Goal: Information Seeking & Learning: Learn about a topic

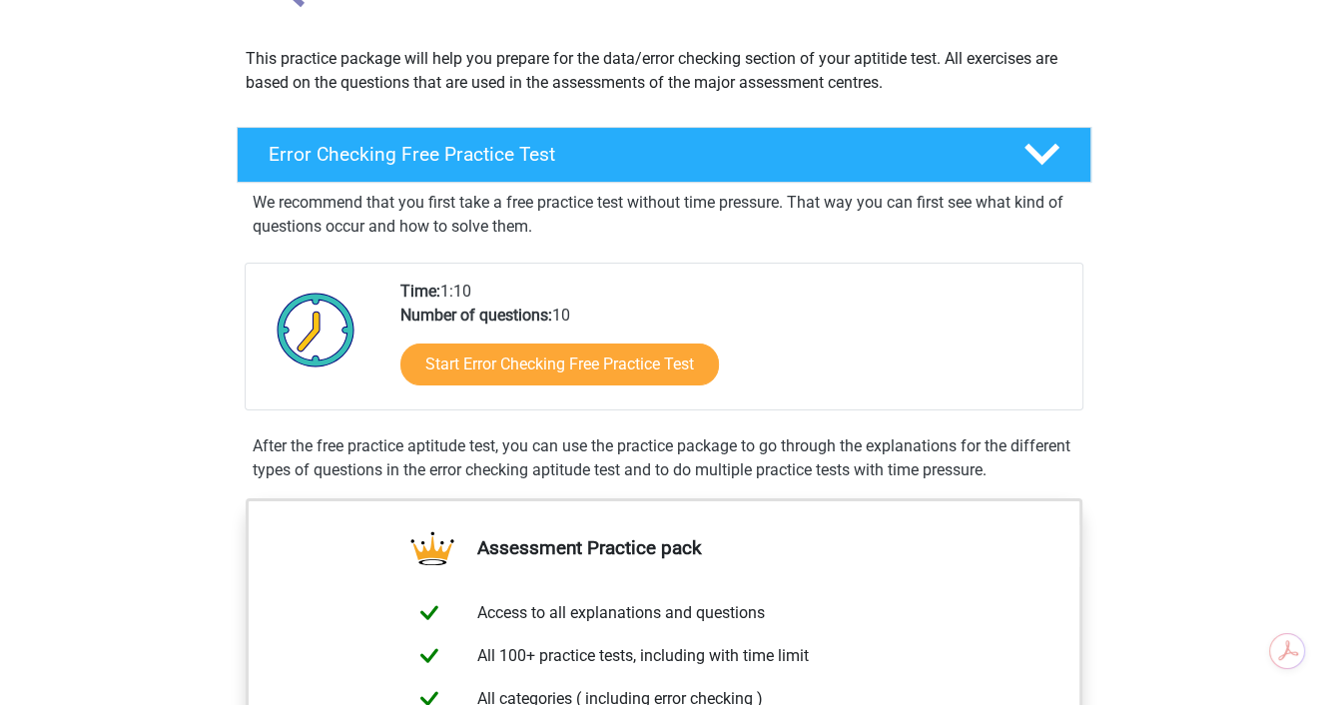
scroll to position [200, 0]
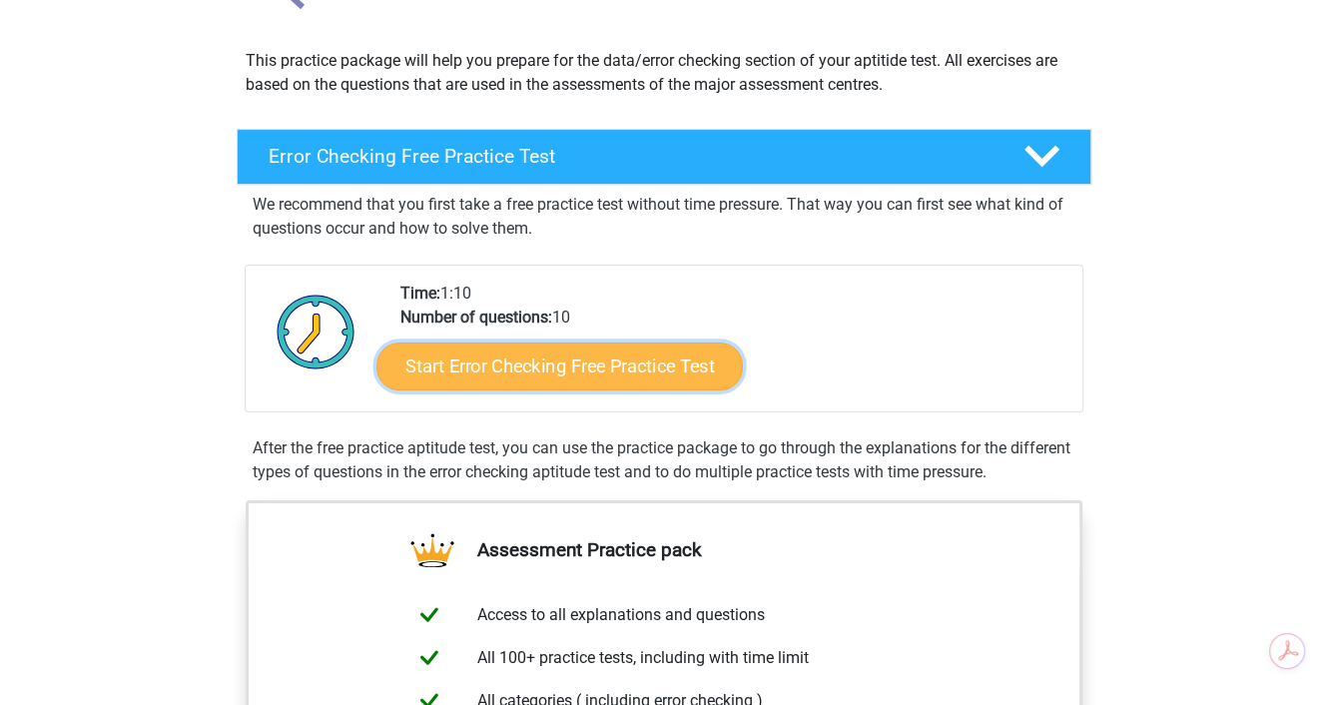
click at [651, 372] on link "Start Error Checking Free Practice Test" at bounding box center [559, 366] width 366 height 48
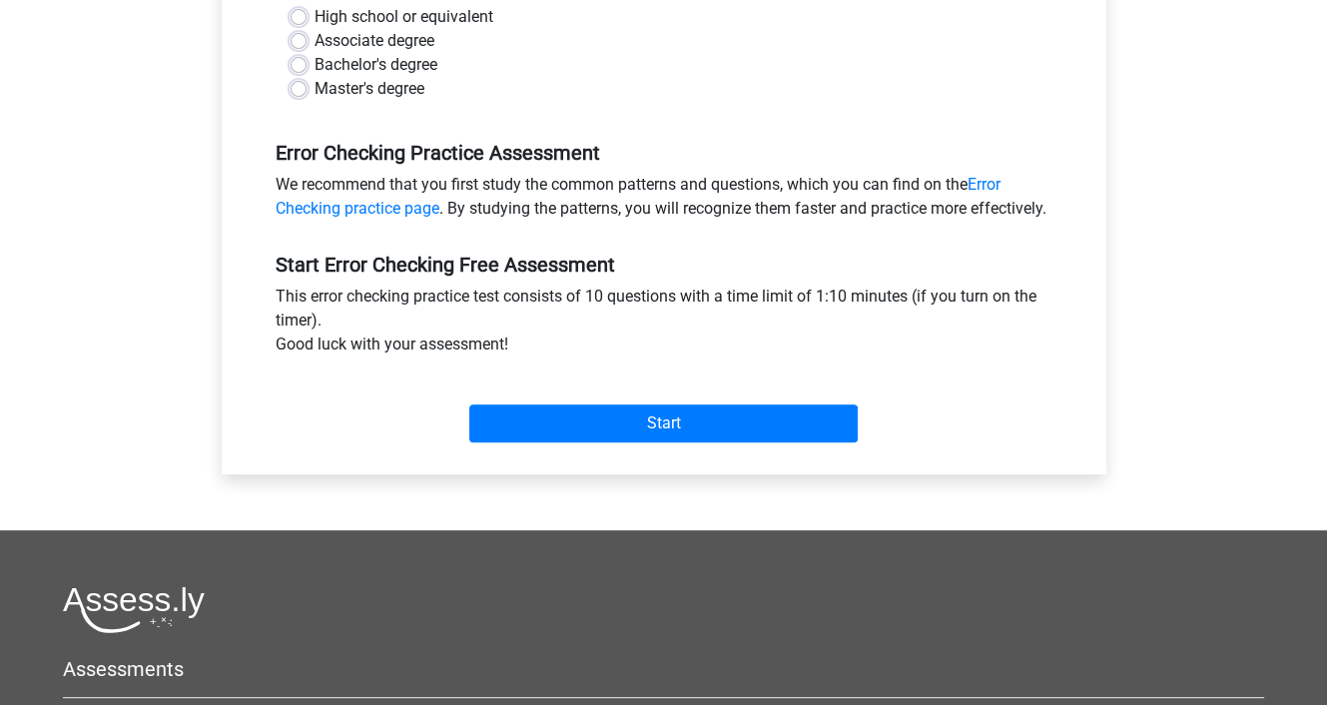
scroll to position [499, 0]
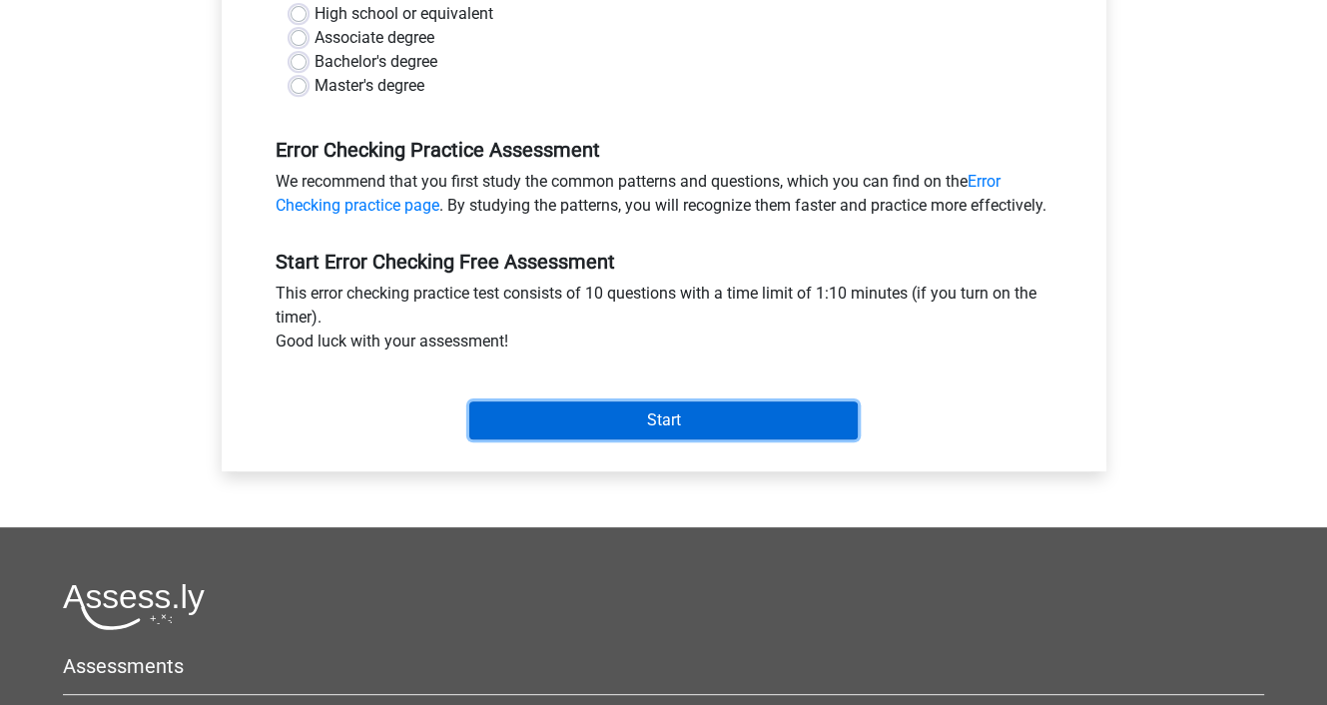
click at [688, 432] on input "Start" at bounding box center [663, 420] width 388 height 38
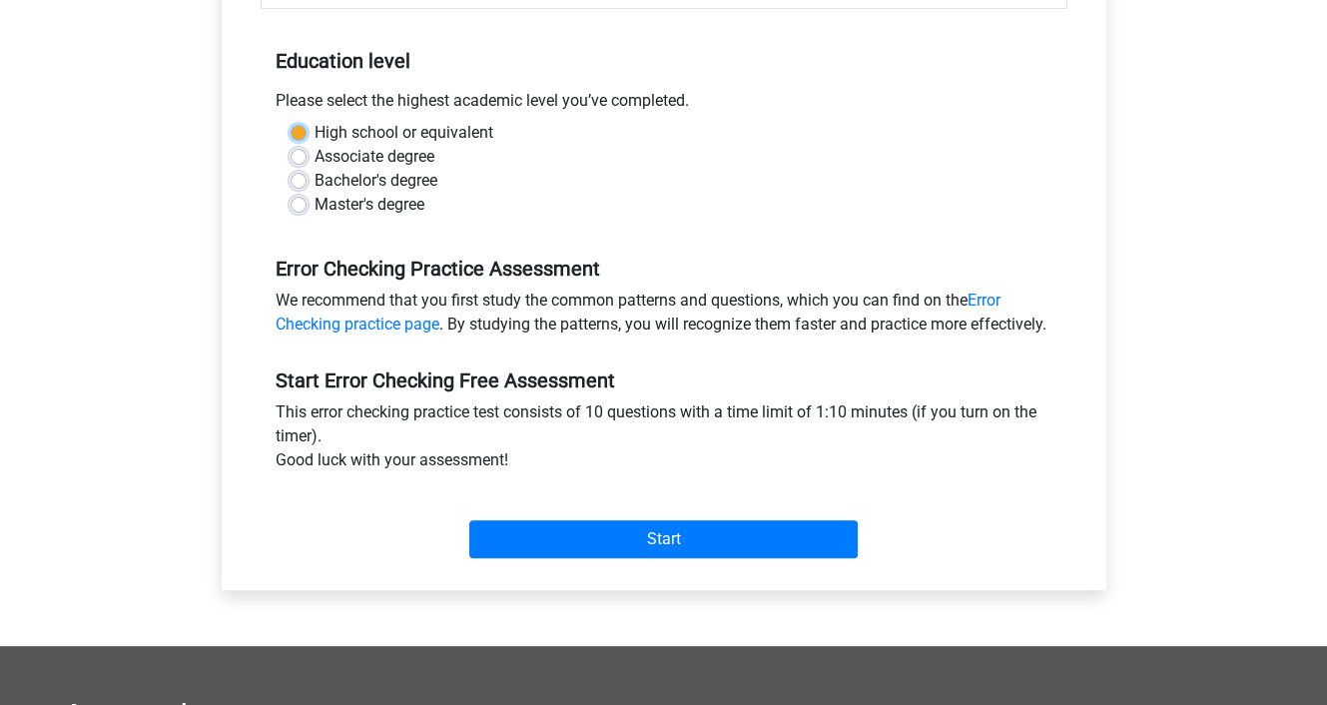
scroll to position [200, 0]
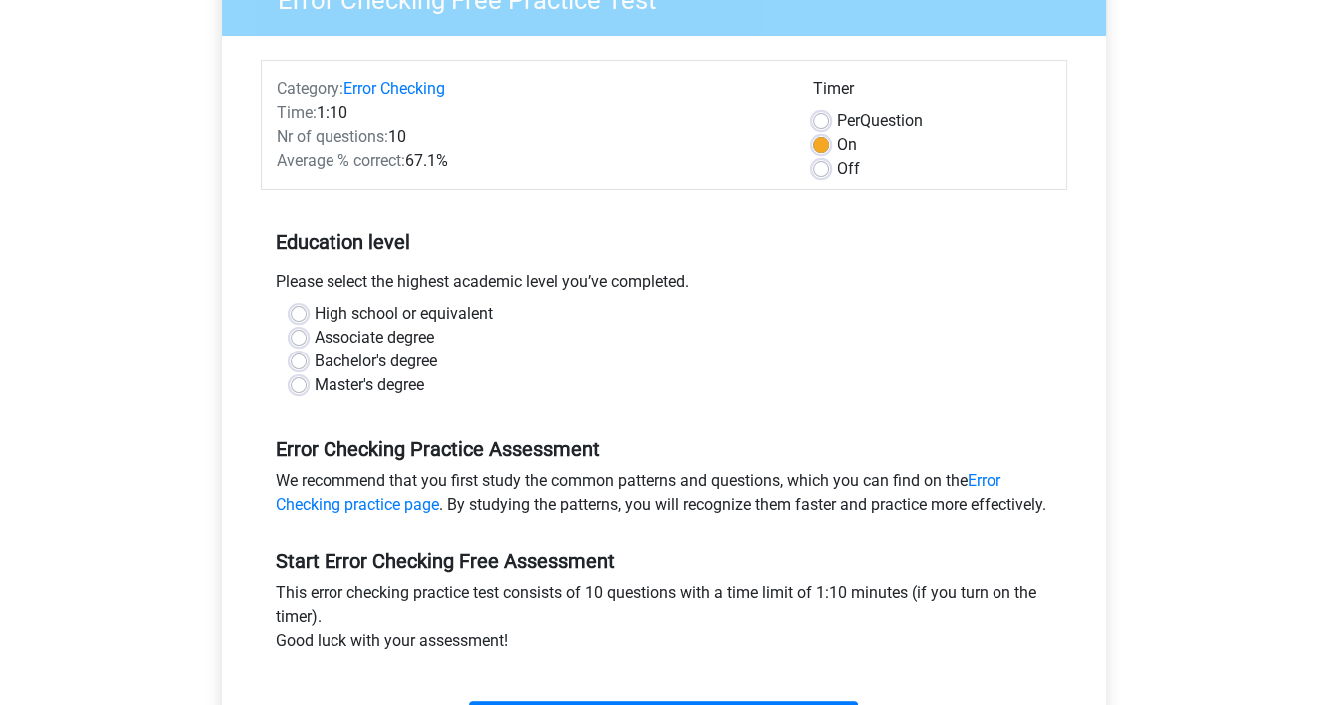
drag, startPoint x: 300, startPoint y: 386, endPoint x: 423, endPoint y: 399, distance: 124.5
click at [315, 385] on label "Master's degree" at bounding box center [370, 385] width 110 height 24
click at [301, 385] on input "Master's degree" at bounding box center [299, 383] width 16 height 20
radio input "true"
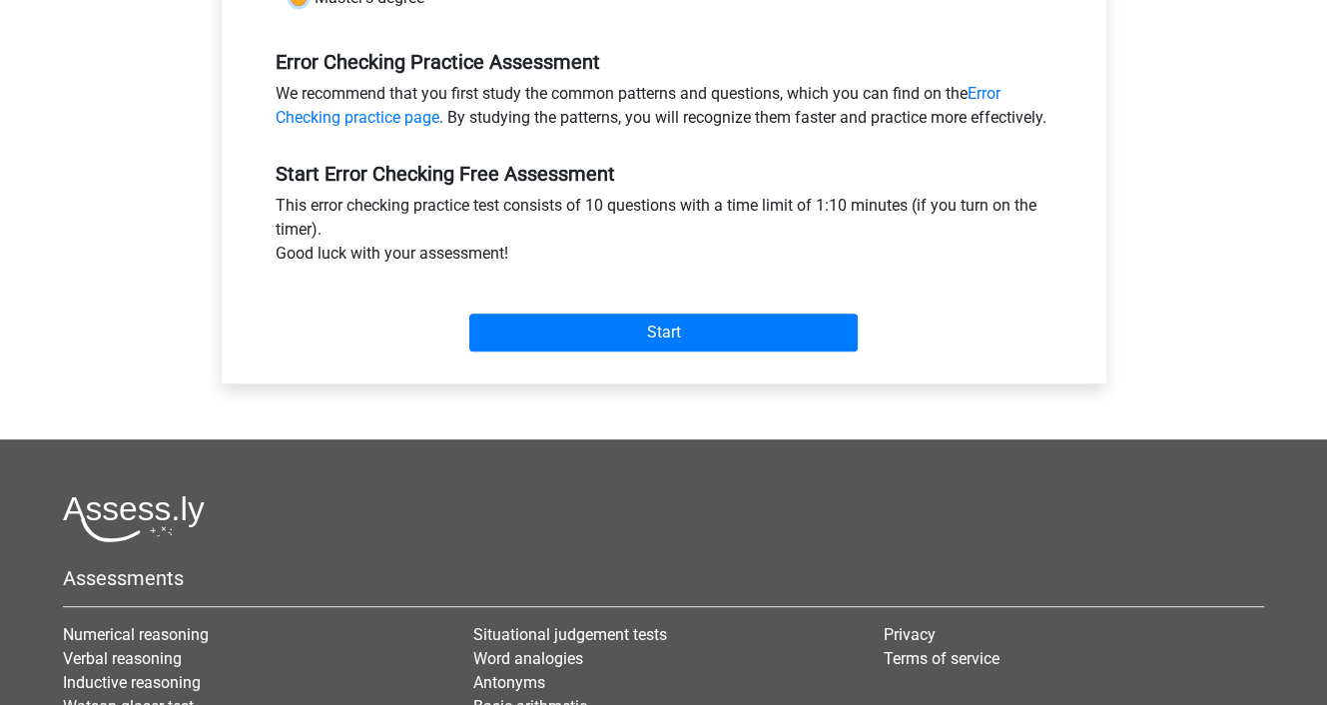
scroll to position [599, 0]
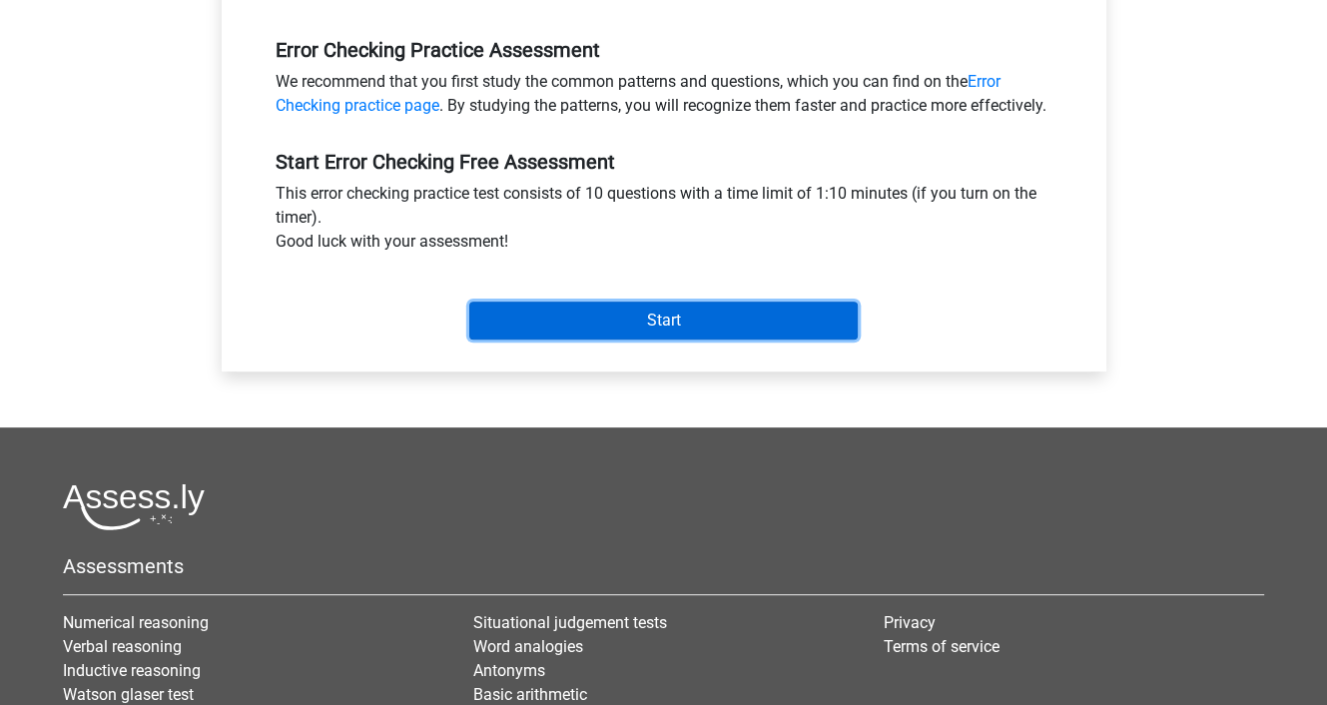
click at [679, 339] on input "Start" at bounding box center [663, 321] width 388 height 38
